Goal: Task Accomplishment & Management: Manage account settings

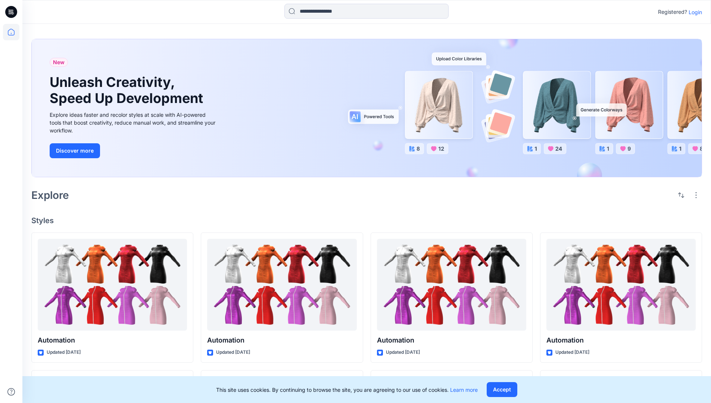
click at [694, 12] on p "Login" at bounding box center [695, 12] width 13 height 8
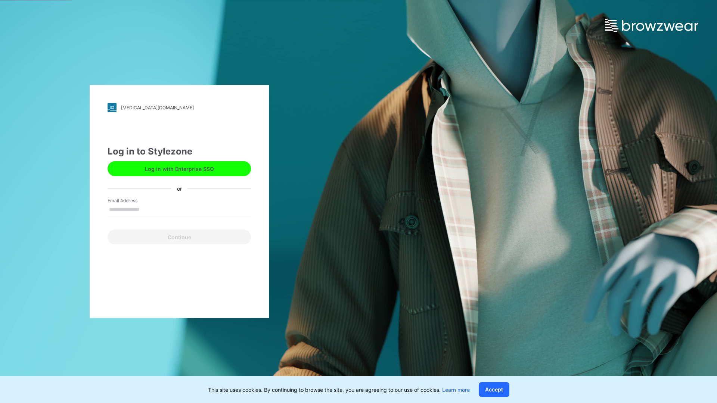
click at [148, 209] on input "Email Address" at bounding box center [179, 209] width 143 height 11
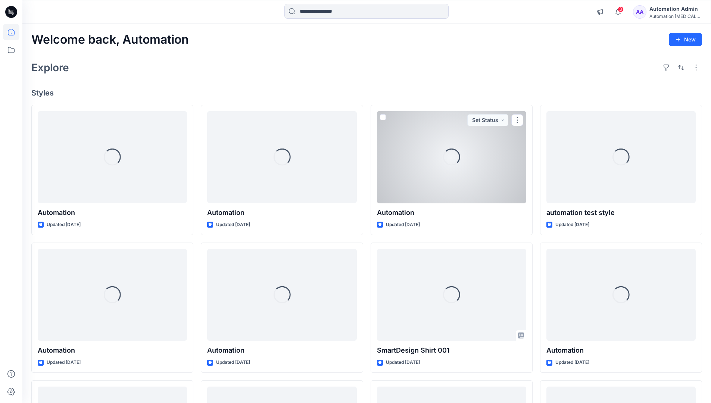
click at [14, 32] on icon at bounding box center [11, 32] width 7 height 7
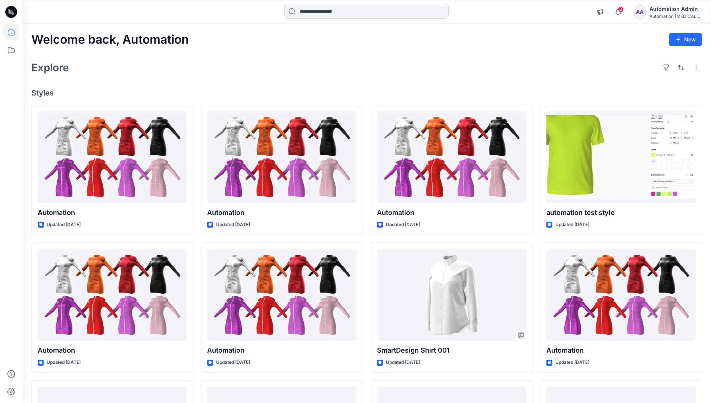
click at [673, 11] on div "Automation Admin" at bounding box center [676, 8] width 52 height 9
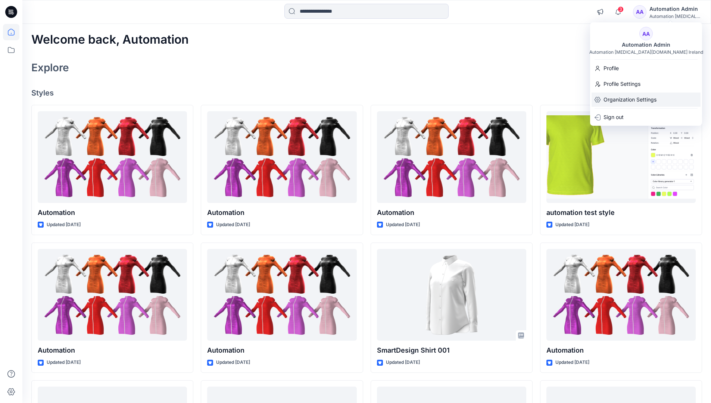
click at [635, 96] on p "Organization Settings" at bounding box center [630, 100] width 53 height 14
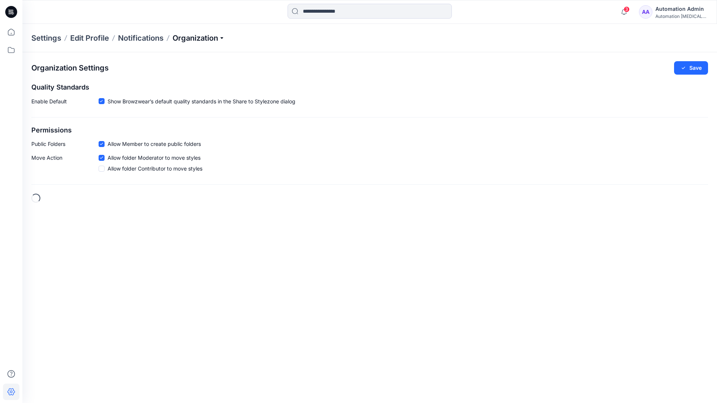
click at [224, 37] on p "Organization" at bounding box center [199, 38] width 52 height 10
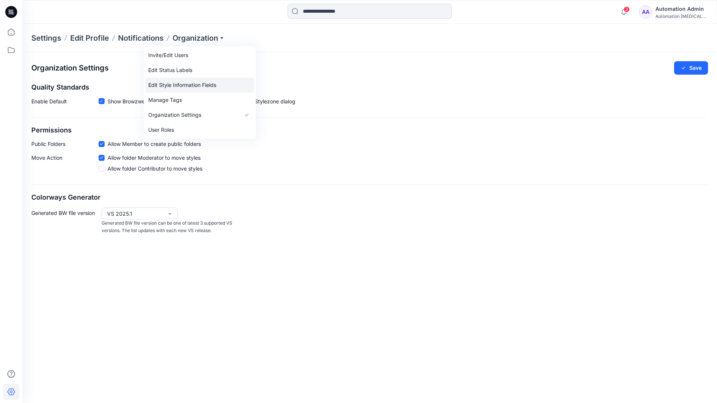
click at [196, 84] on link "Edit Style Information Fields" at bounding box center [199, 85] width 109 height 15
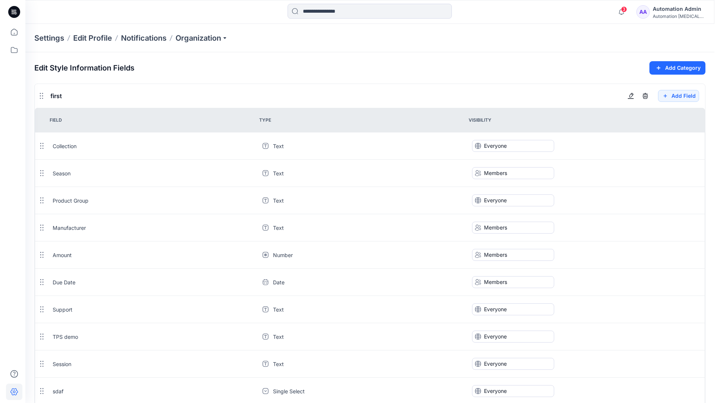
scroll to position [673, 0]
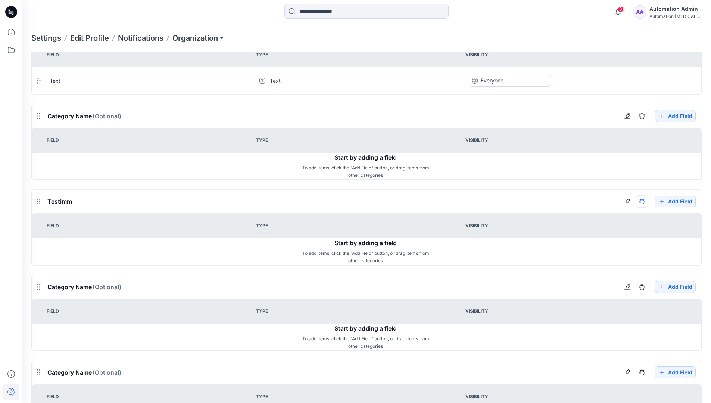
click at [642, 201] on icon "button" at bounding box center [642, 202] width 6 height 6
click at [671, 7] on div "Automation Admin" at bounding box center [676, 8] width 52 height 9
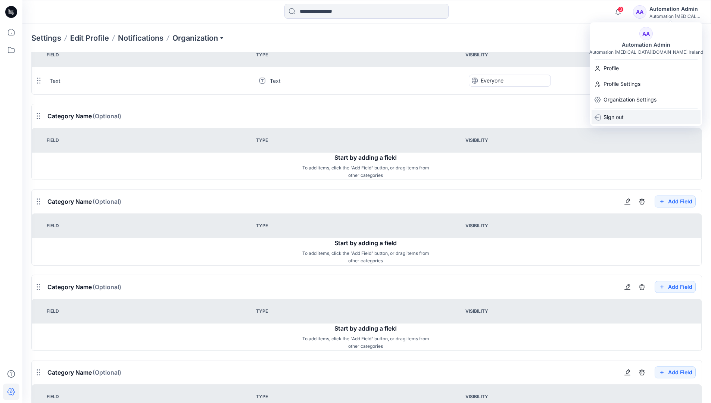
click at [616, 117] on p "Sign out" at bounding box center [614, 117] width 20 height 14
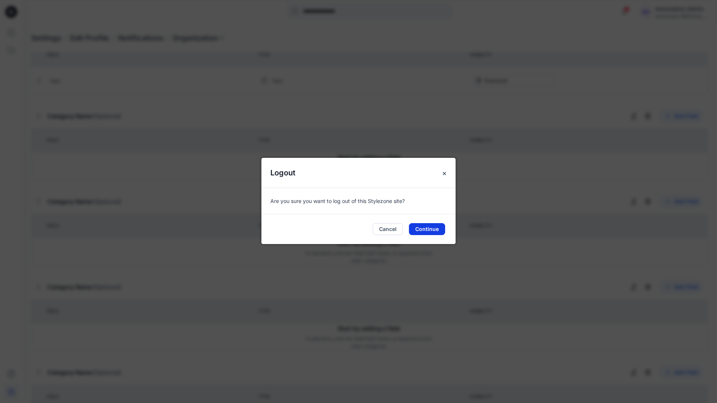
click at [435, 229] on button "Continue" at bounding box center [427, 229] width 36 height 12
